Goal: Transaction & Acquisition: Purchase product/service

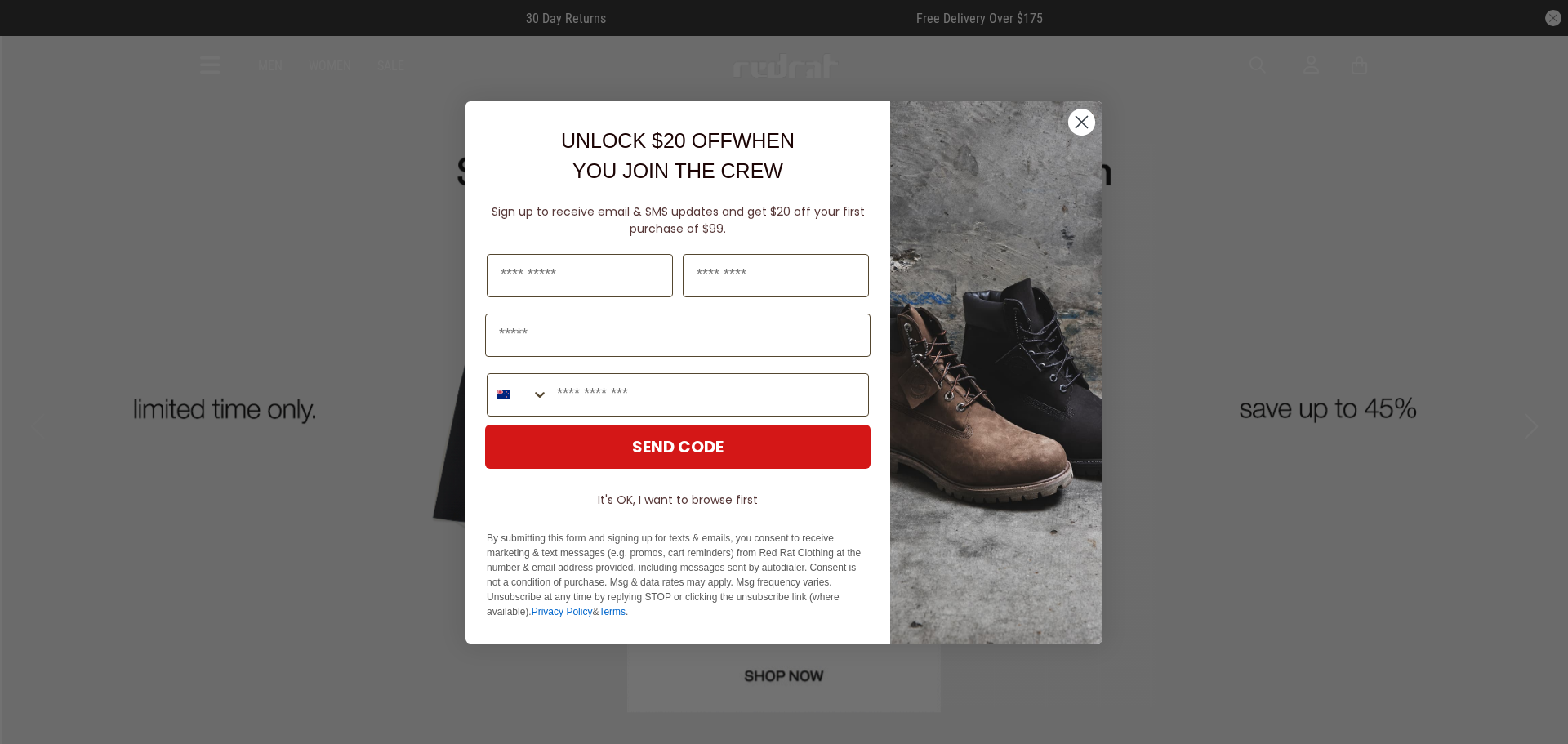
click at [1088, 119] on circle "Close dialog" at bounding box center [1082, 121] width 27 height 27
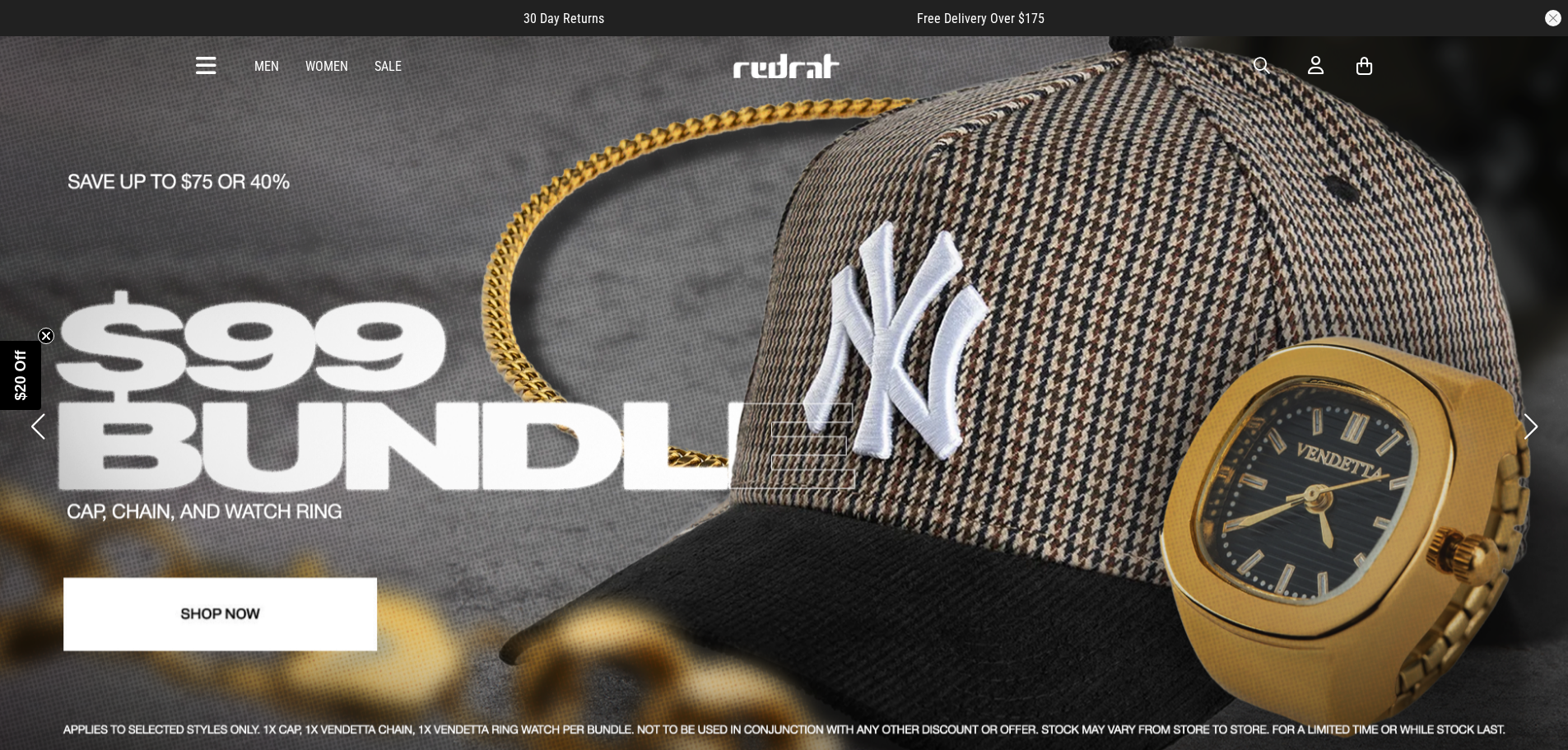
click at [261, 64] on link "Men" at bounding box center [266, 66] width 24 height 16
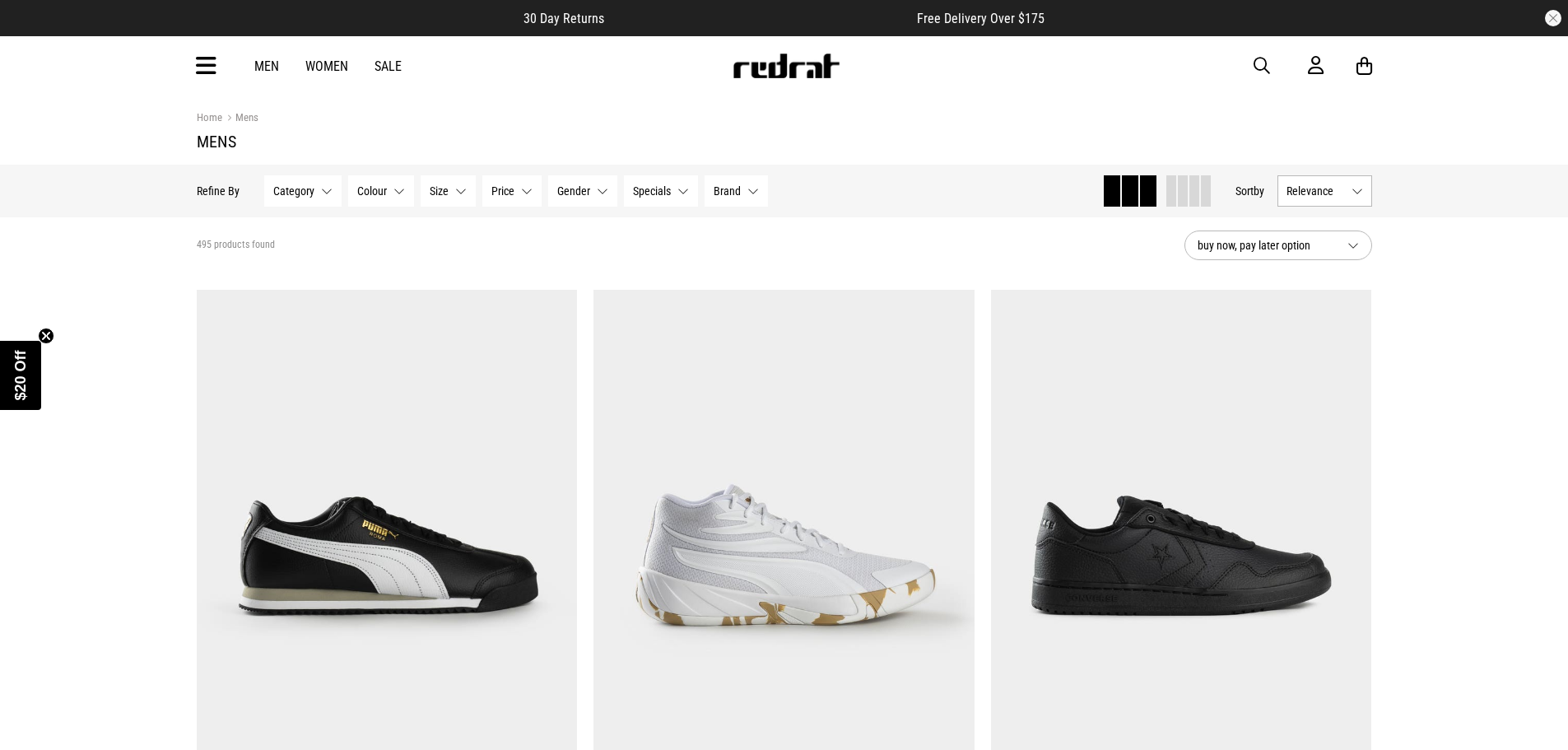
click at [457, 189] on button "Size None selected" at bounding box center [448, 190] width 55 height 31
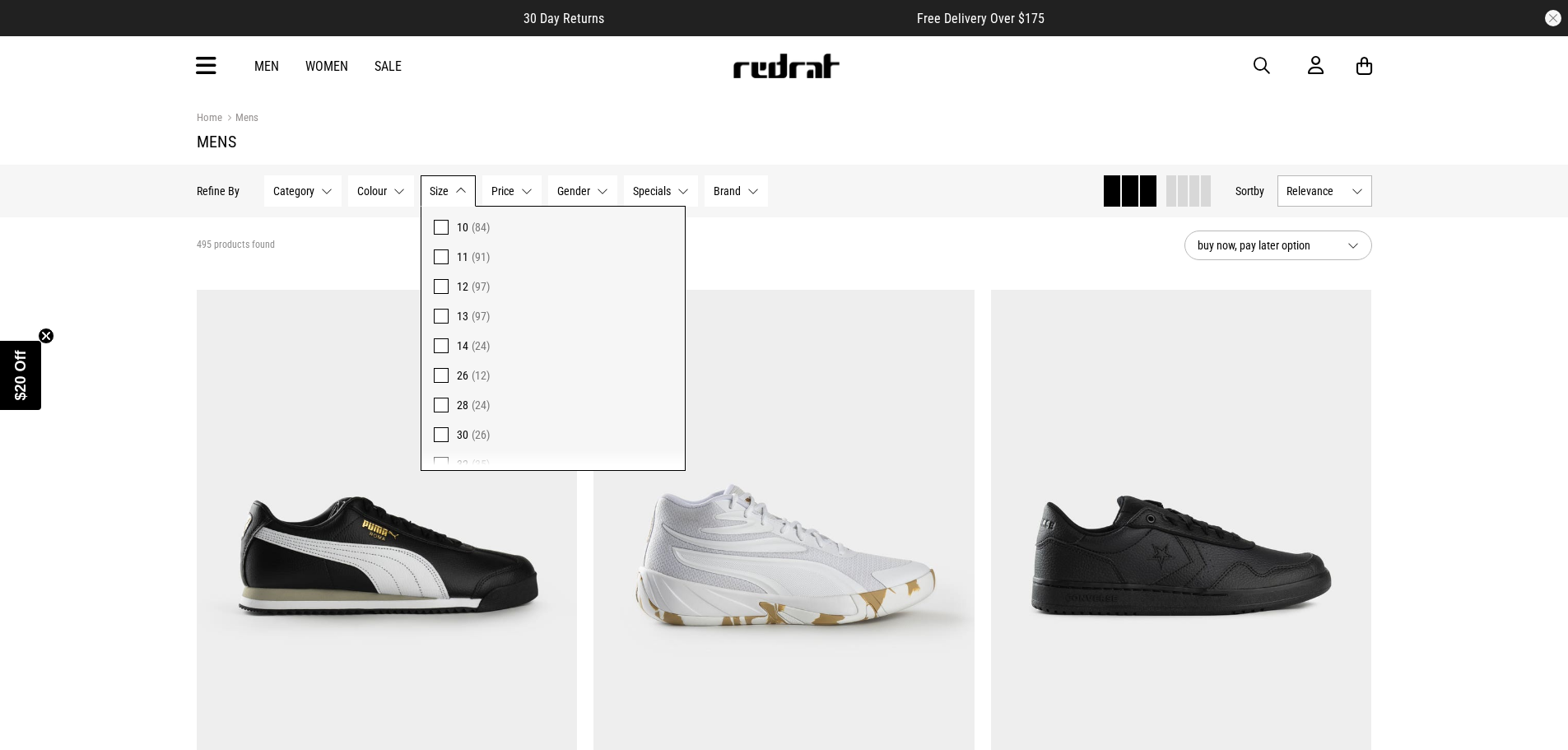
scroll to position [260, 0]
click at [440, 334] on span at bounding box center [441, 341] width 15 height 15
